Goal: Task Accomplishment & Management: Manage account settings

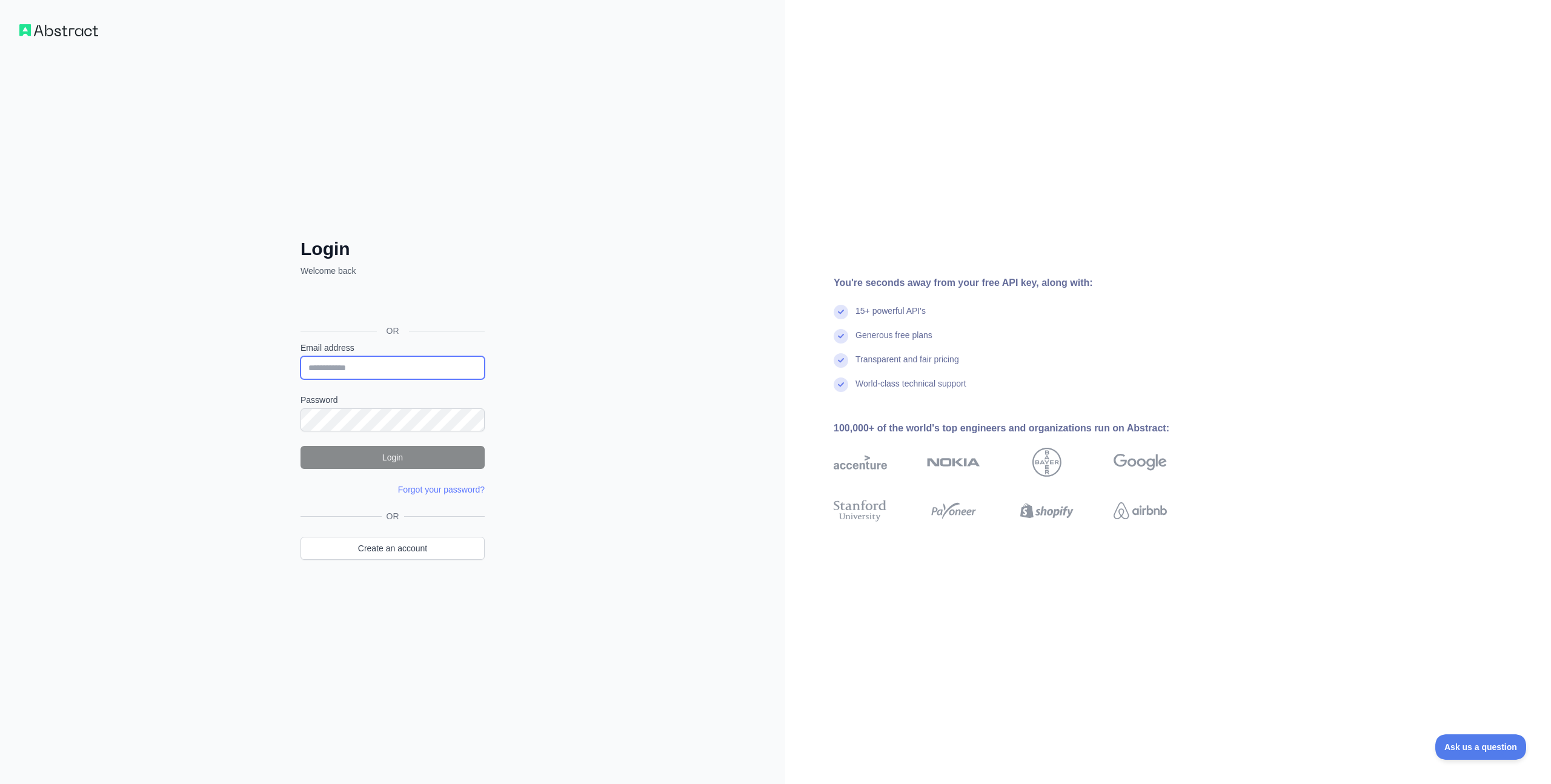
type input "**********"
click at [397, 462] on button "Login" at bounding box center [393, 457] width 184 height 23
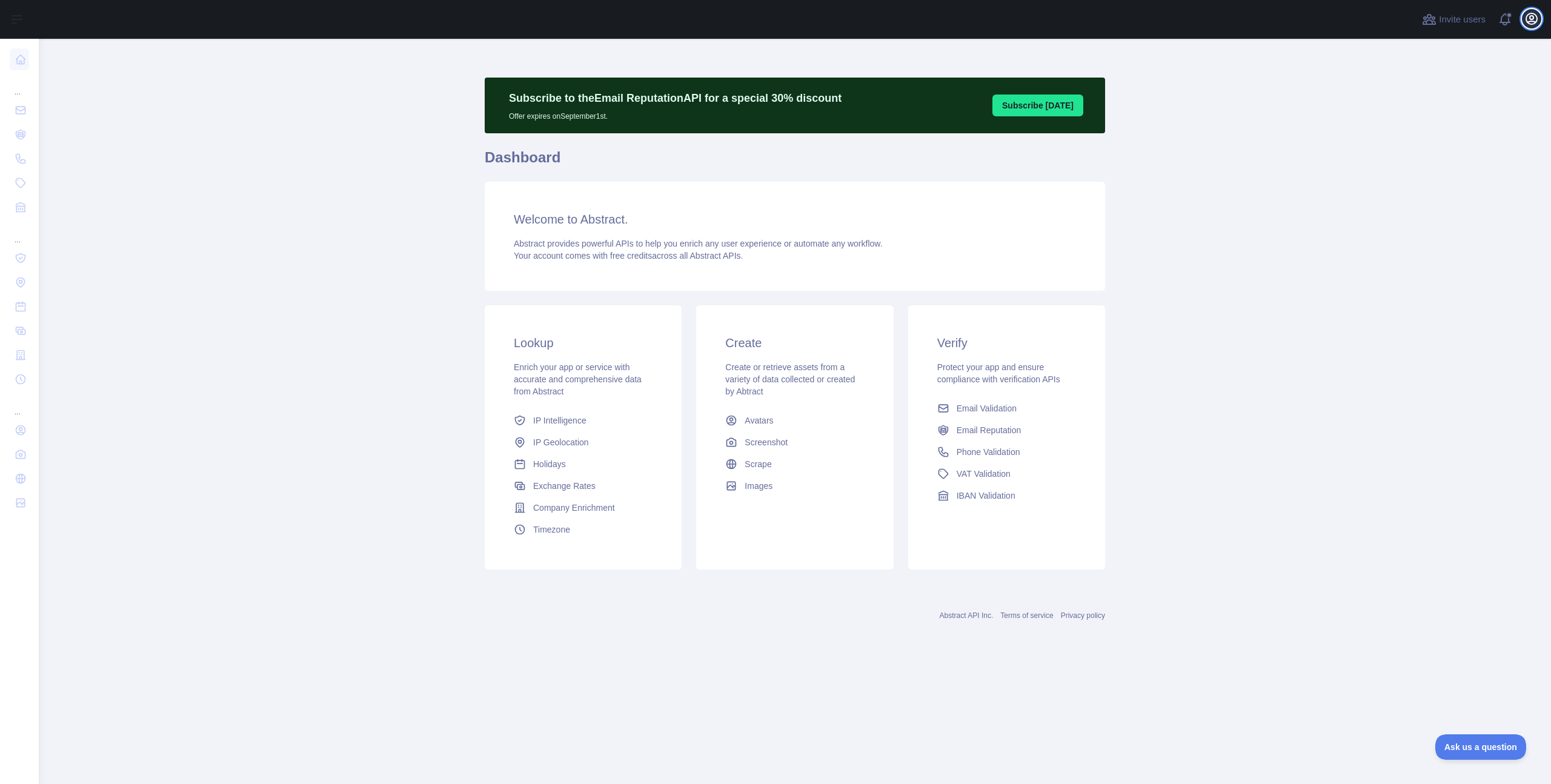
click at [1532, 23] on icon "button" at bounding box center [1531, 19] width 15 height 15
click at [1428, 134] on button "Billing" at bounding box center [1473, 131] width 136 height 22
